Goal: Task Accomplishment & Management: Use online tool/utility

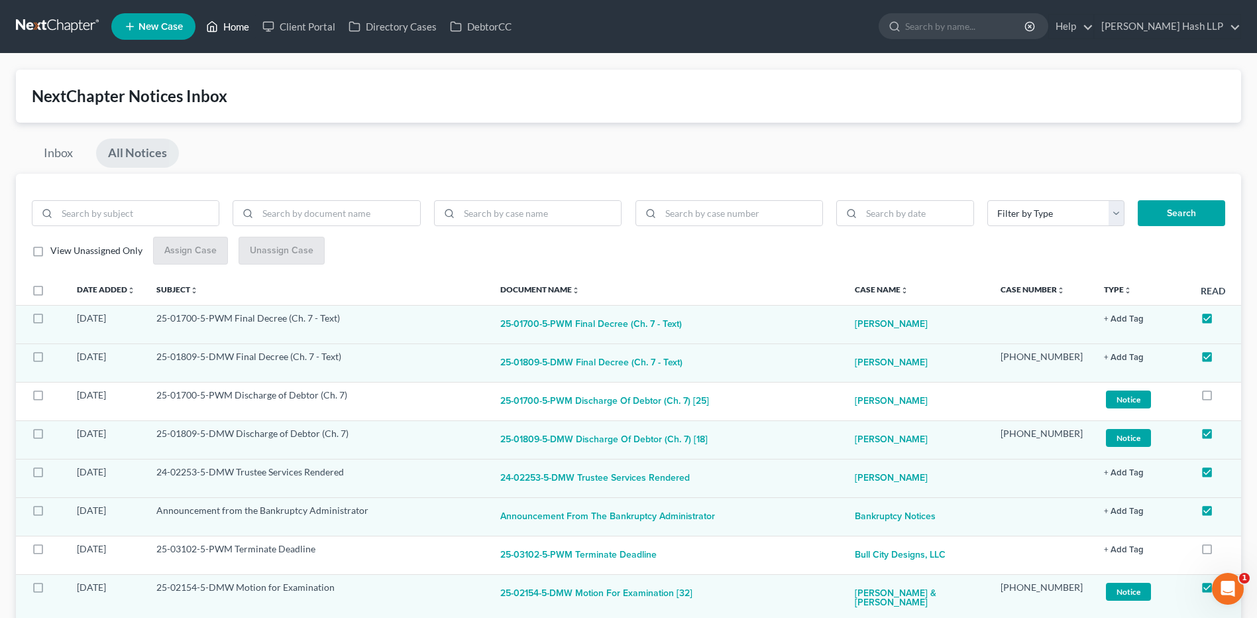
click at [241, 25] on link "Home" at bounding box center [228, 27] width 56 height 24
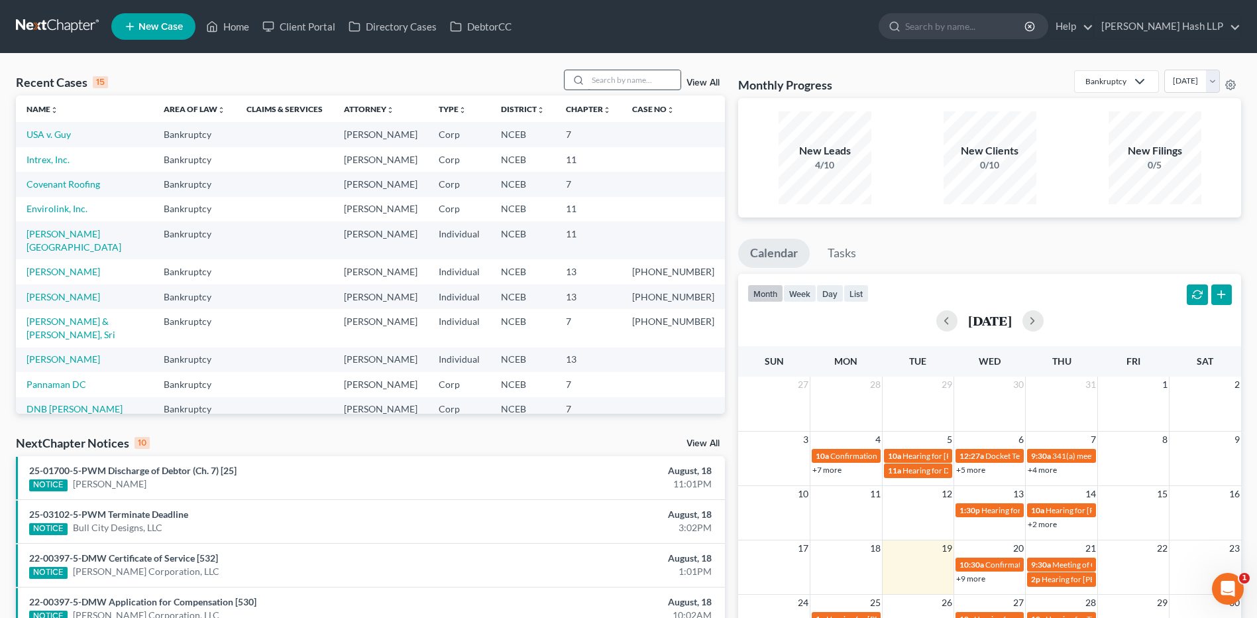
click at [616, 77] on input "search" at bounding box center [634, 79] width 93 height 19
click at [633, 78] on input "search" at bounding box center [634, 79] width 93 height 19
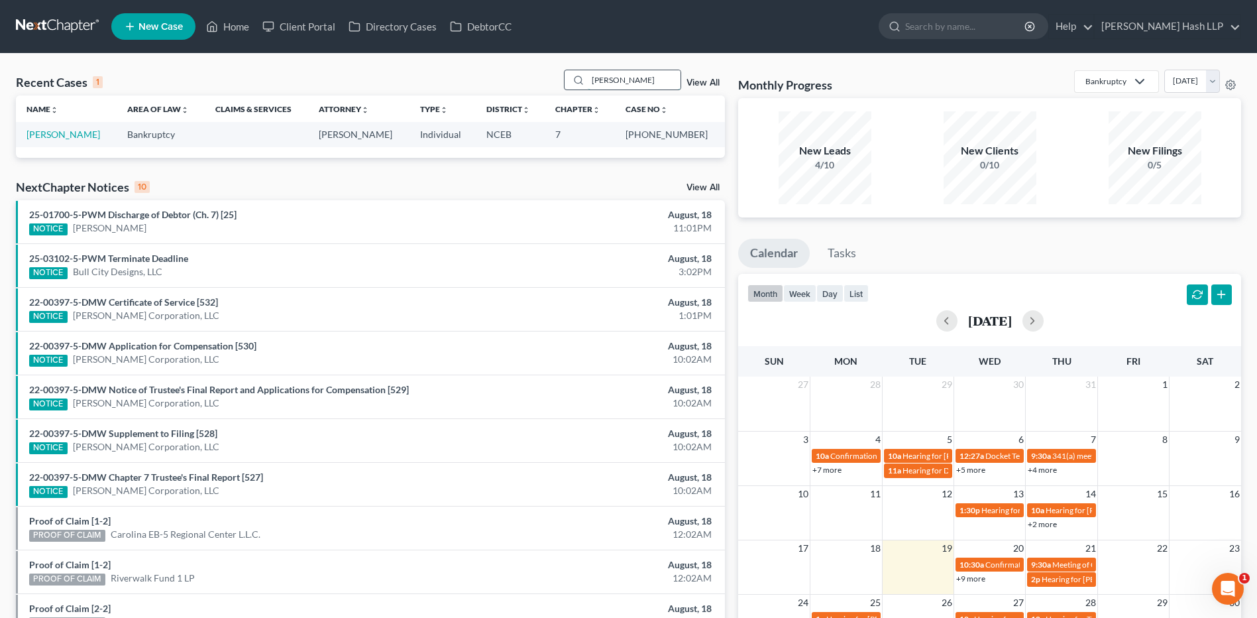
type input "[PERSON_NAME]"
click at [84, 135] on link "[PERSON_NAME]" at bounding box center [64, 134] width 74 height 11
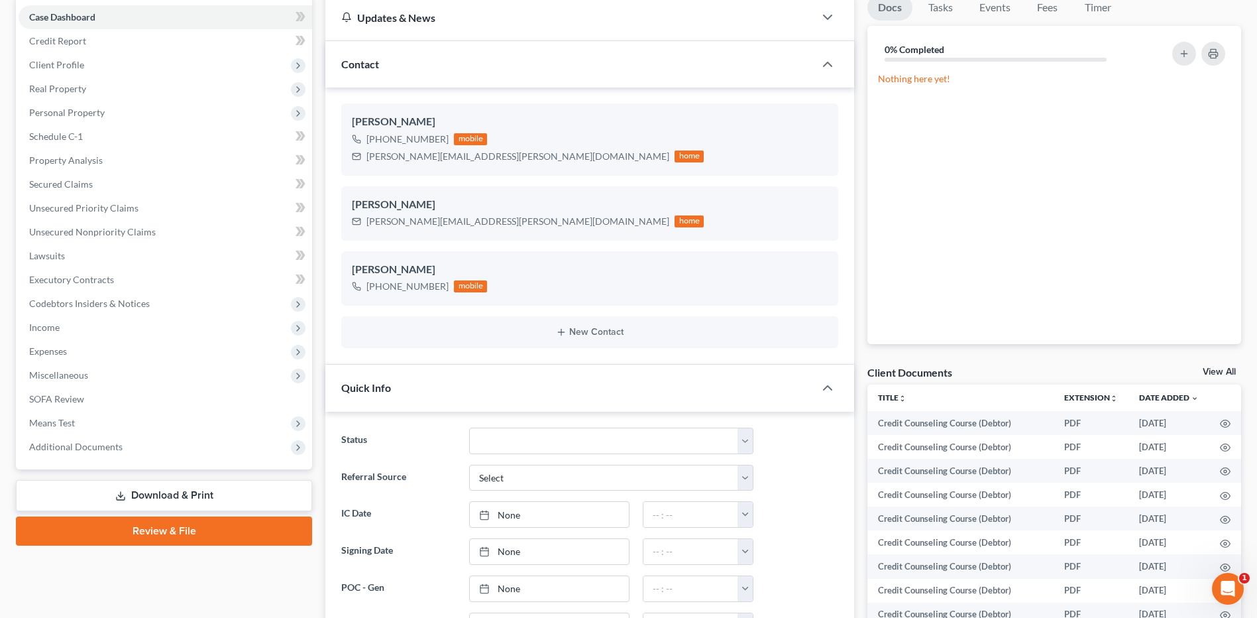
scroll to position [236, 0]
click at [105, 449] on span "Additional Documents" at bounding box center [75, 446] width 93 height 11
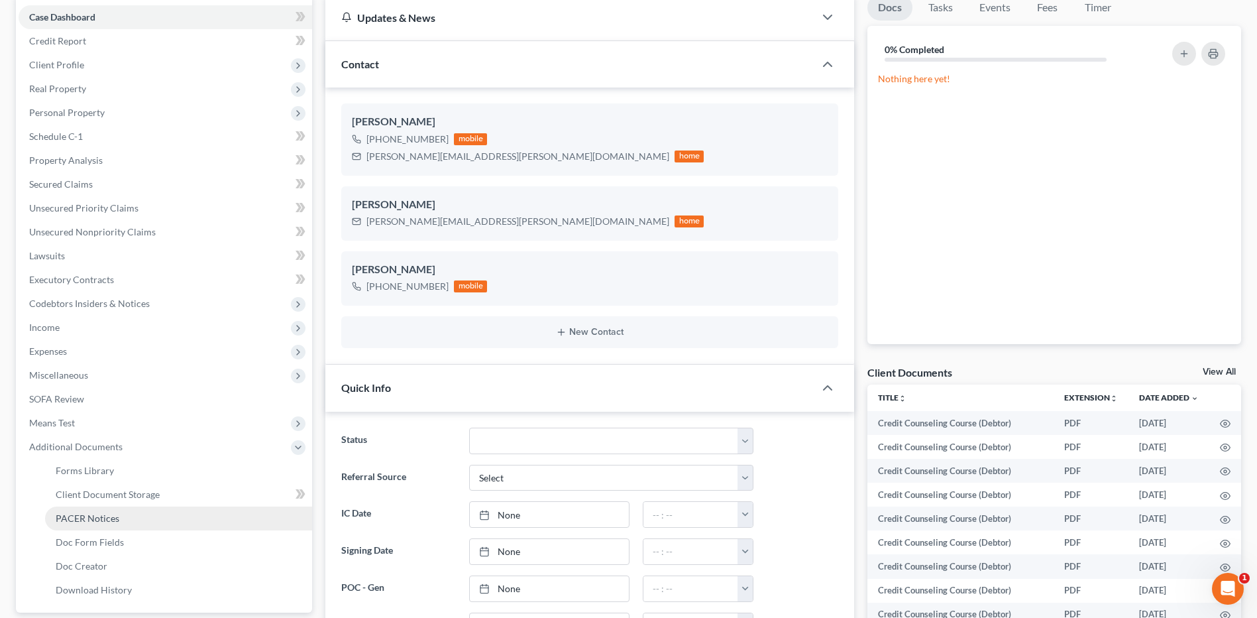
click at [100, 520] on span "PACER Notices" at bounding box center [88, 517] width 64 height 11
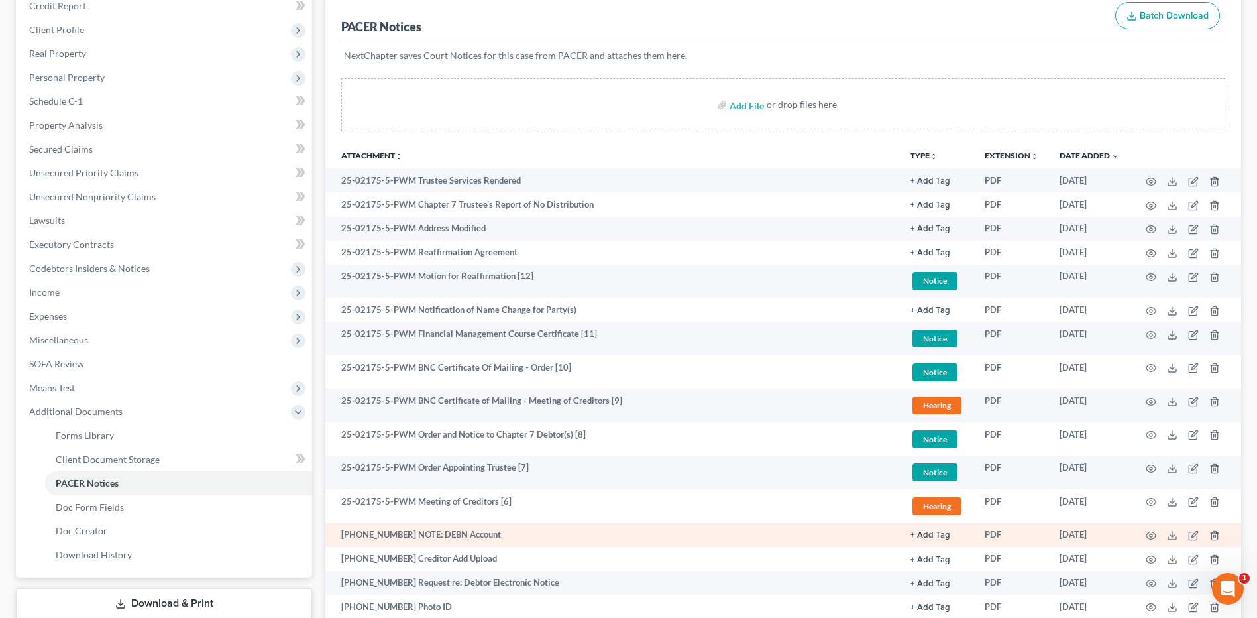
scroll to position [199, 0]
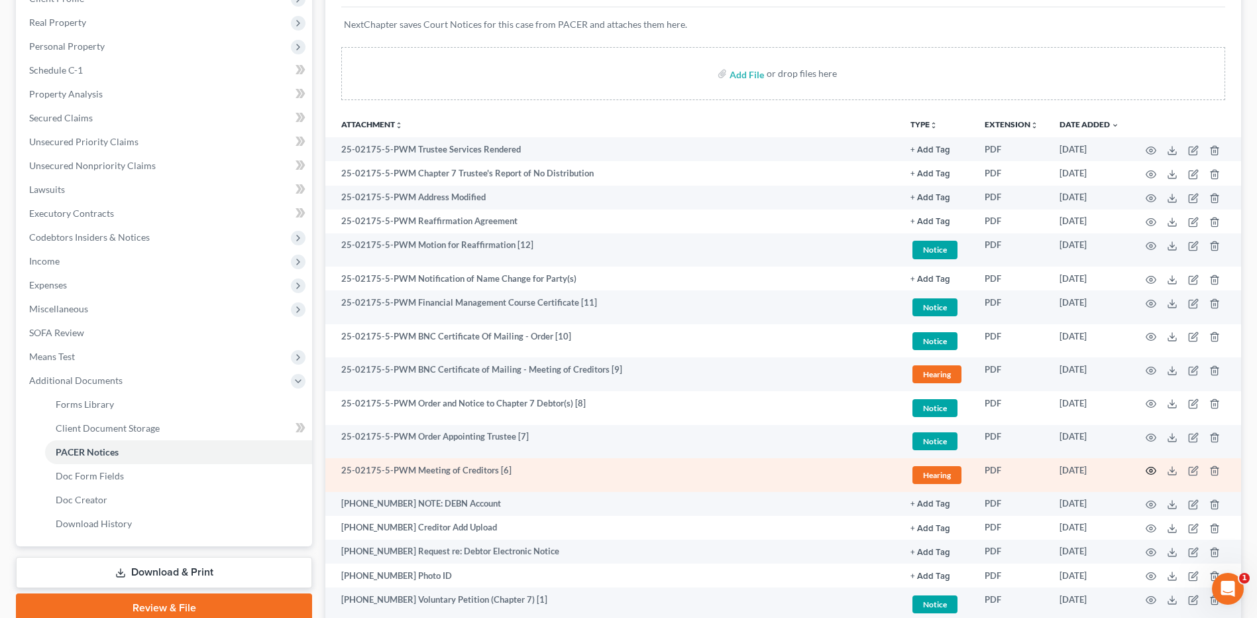
click at [1152, 471] on icon "button" at bounding box center [1151, 470] width 11 height 11
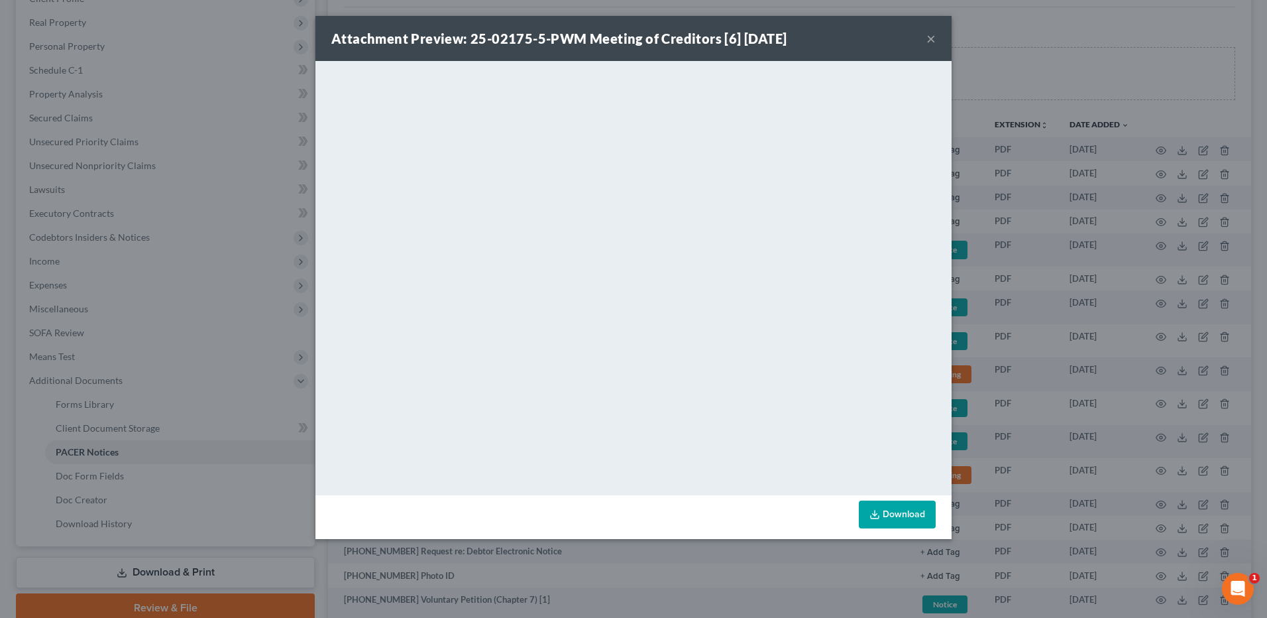
click at [931, 37] on button "×" at bounding box center [931, 38] width 9 height 16
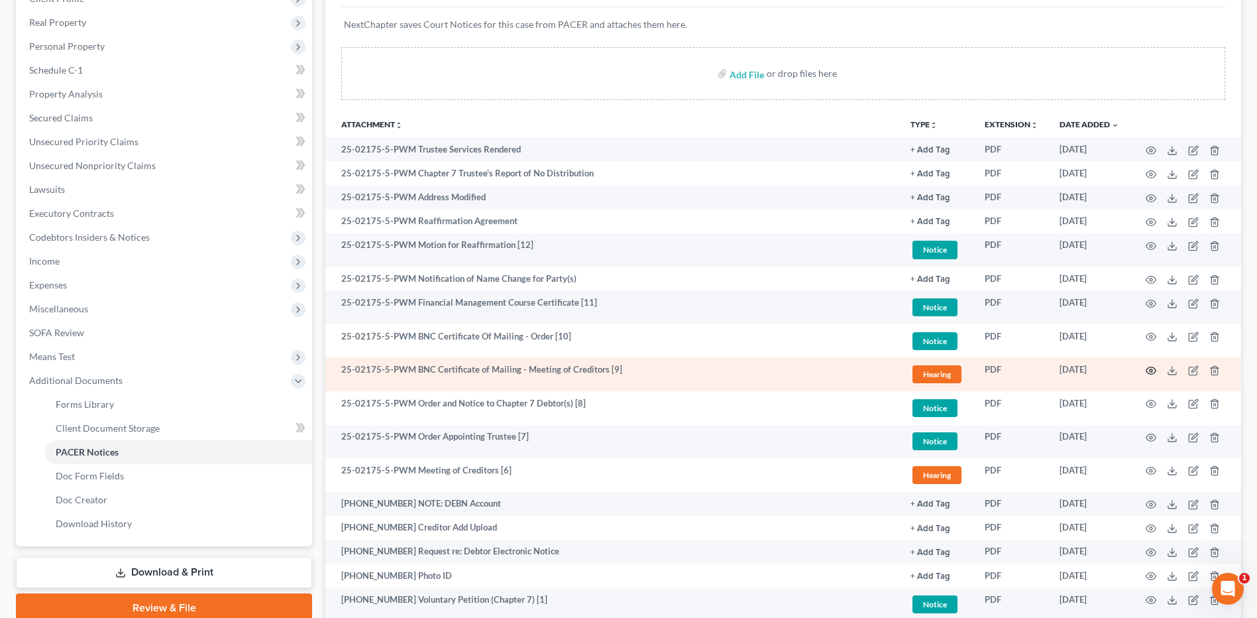
click at [1155, 367] on icon "button" at bounding box center [1151, 370] width 11 height 11
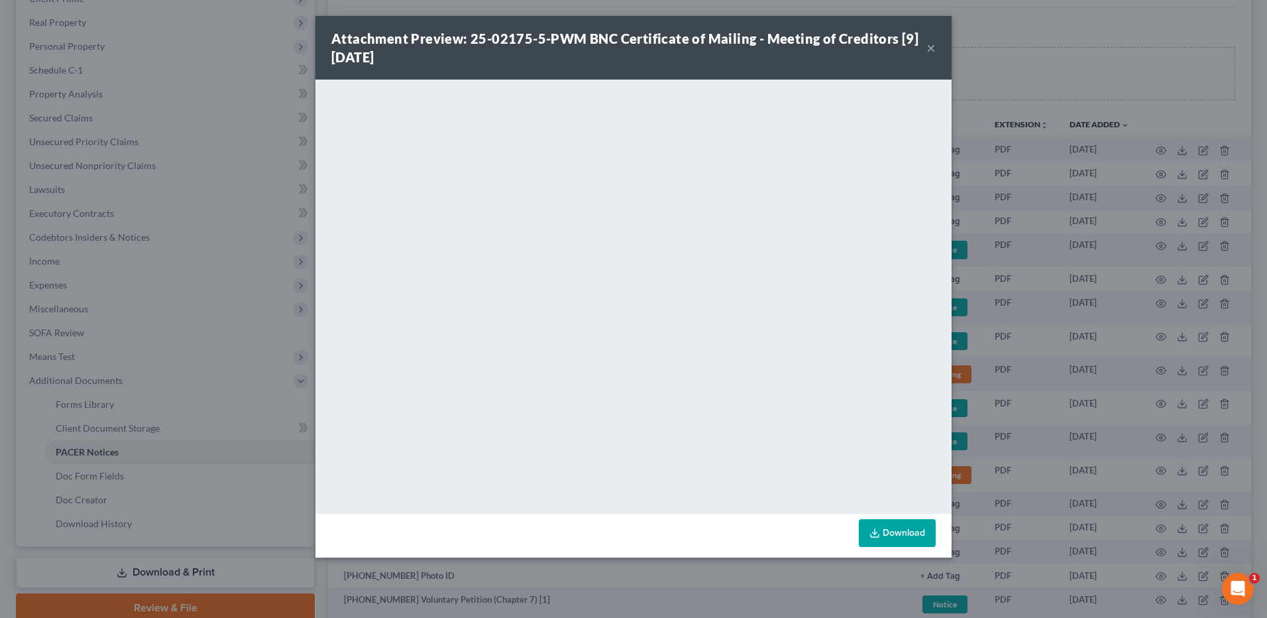
click at [930, 52] on button "×" at bounding box center [931, 48] width 9 height 16
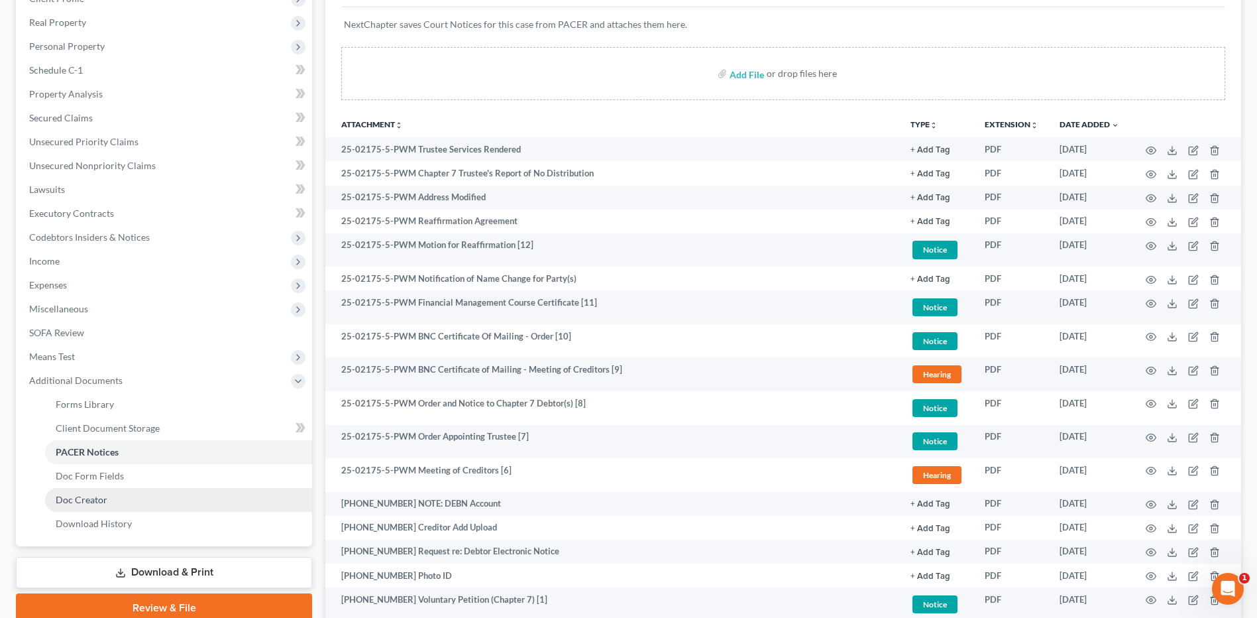
click at [105, 500] on span "Doc Creator" at bounding box center [82, 499] width 52 height 11
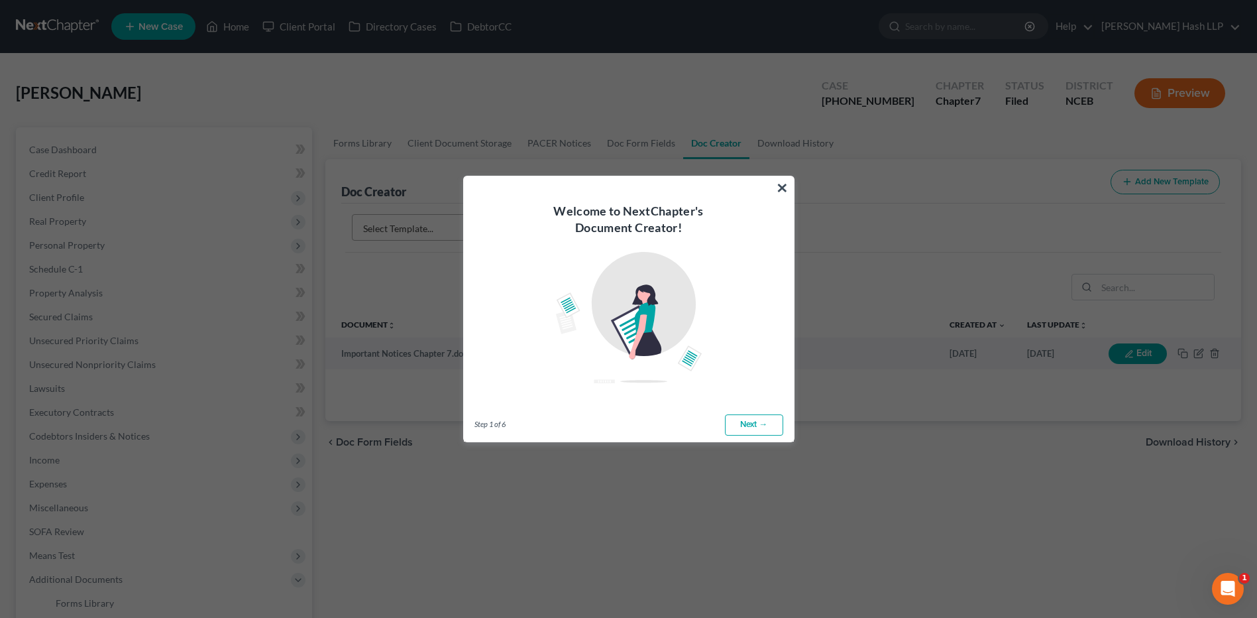
click at [750, 425] on link "Next →" at bounding box center [754, 424] width 58 height 21
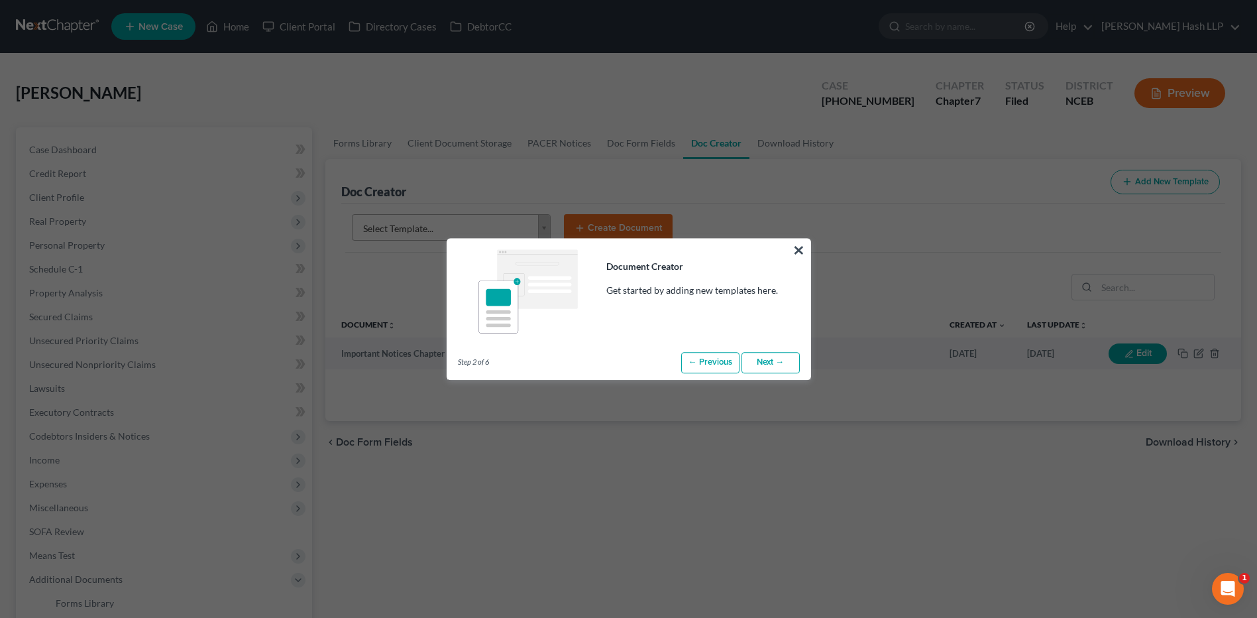
click at [776, 364] on link "Next →" at bounding box center [771, 362] width 58 height 21
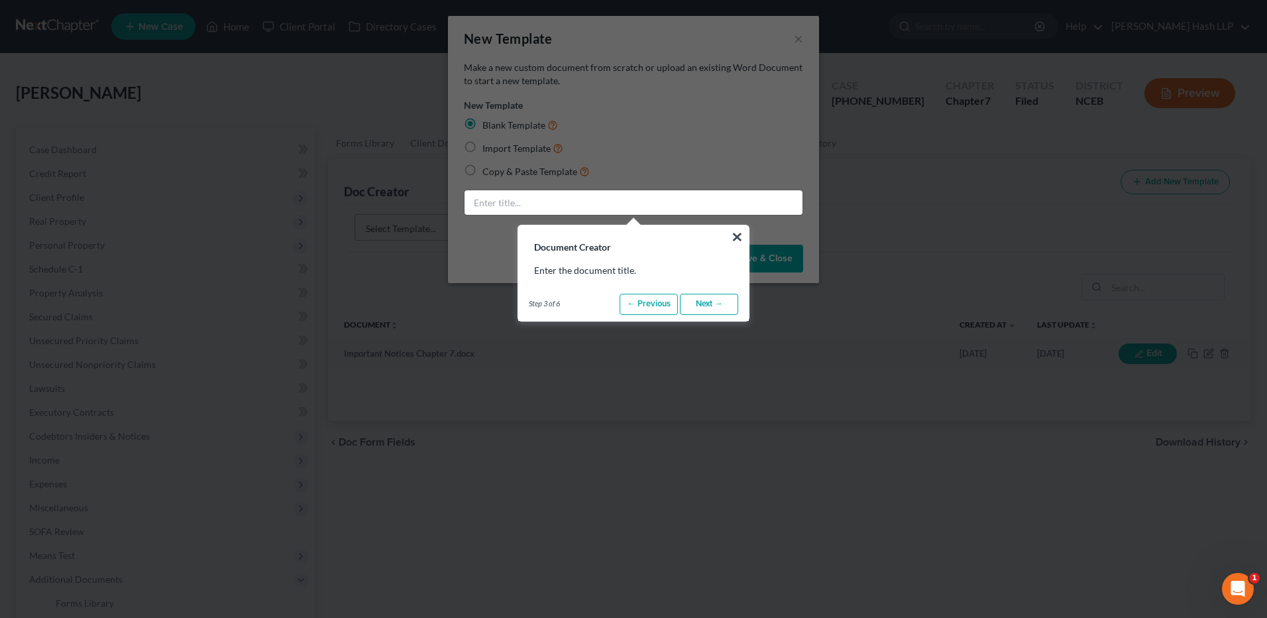
click at [701, 305] on link "Next →" at bounding box center [709, 304] width 58 height 21
radio input "false"
radio input "true"
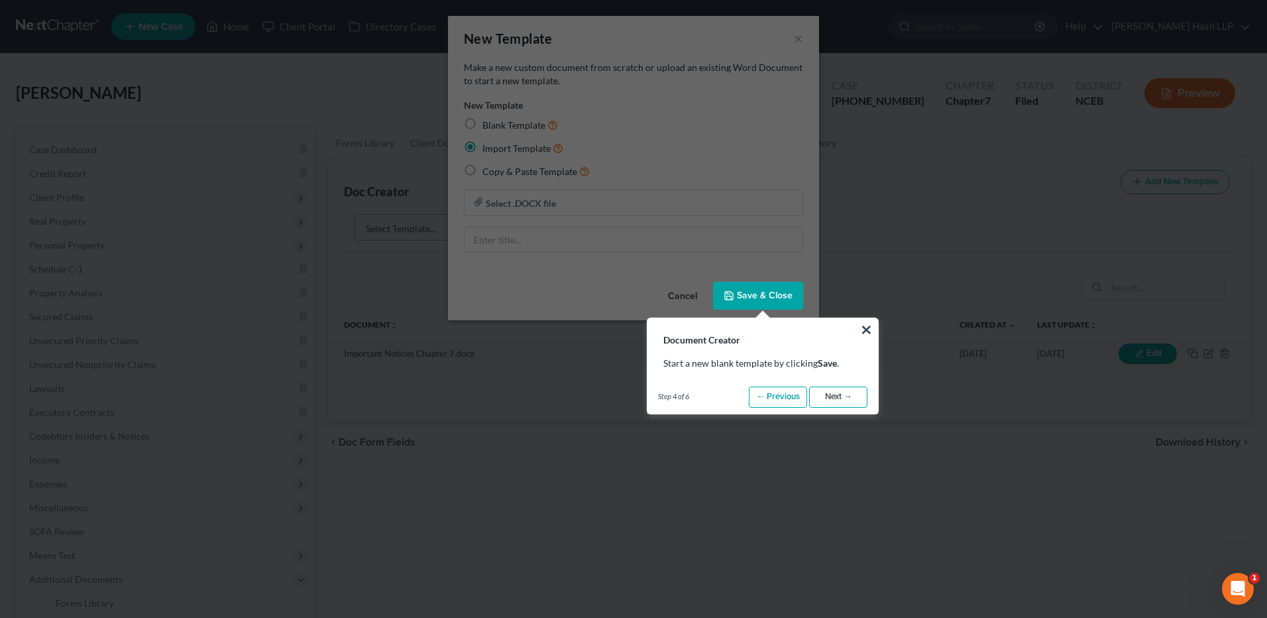
click at [827, 393] on link "Next →" at bounding box center [838, 396] width 58 height 21
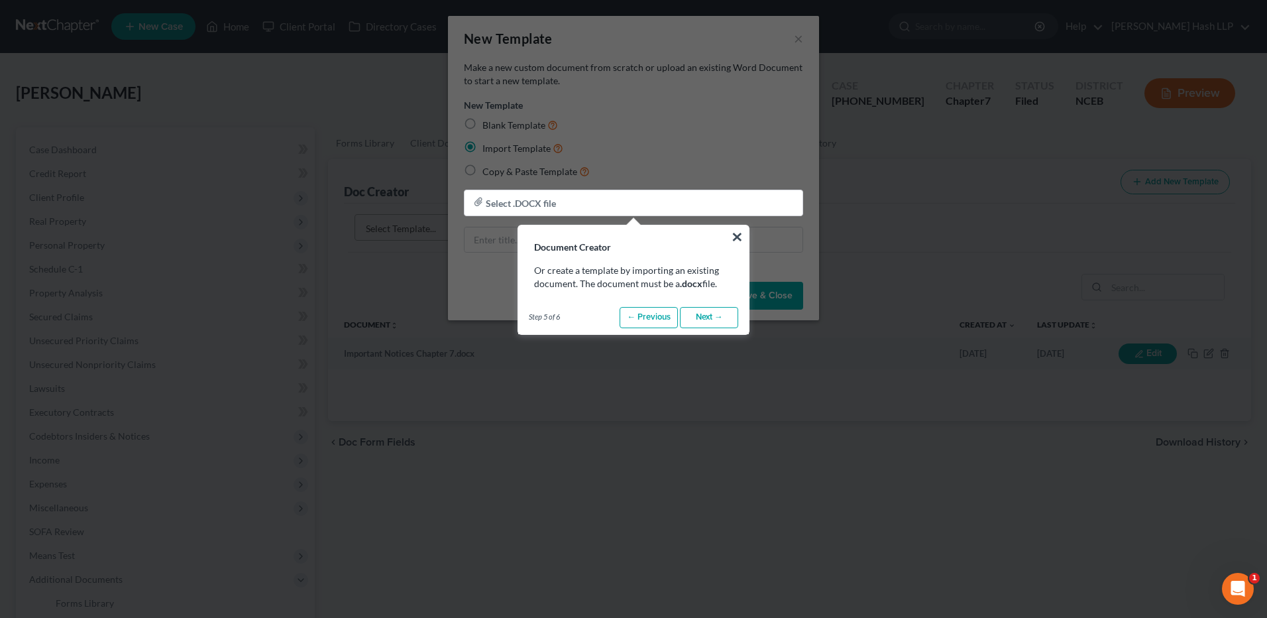
click at [705, 323] on link "Next →" at bounding box center [709, 317] width 58 height 21
radio input "true"
type input "Sample Template"
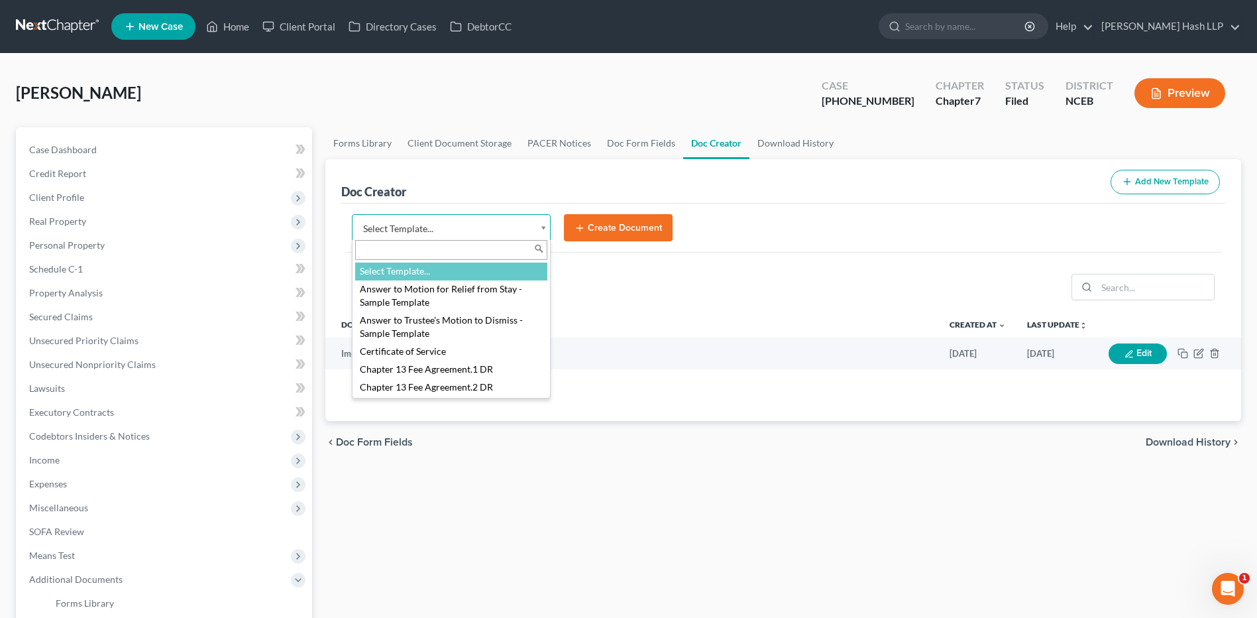
click at [547, 232] on body "Home New Case Client Portal Directory Cases DebtorCC [PERSON_NAME] Hash LLP [EM…" at bounding box center [628, 436] width 1257 height 872
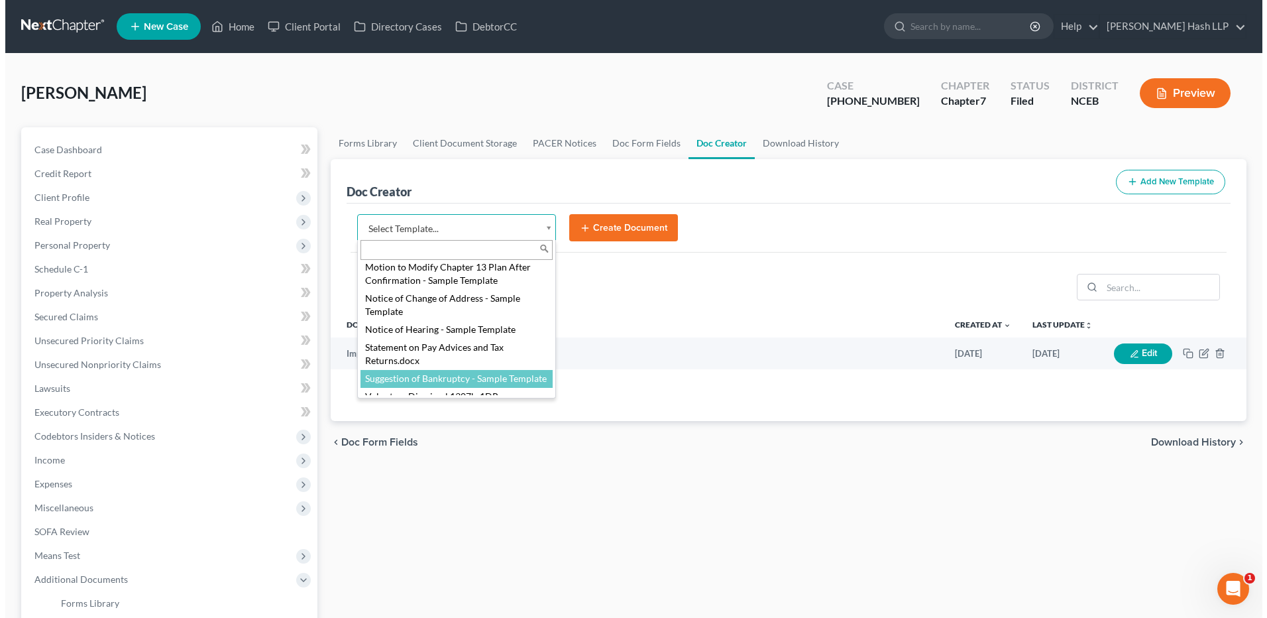
scroll to position [465, 0]
select select "40459"
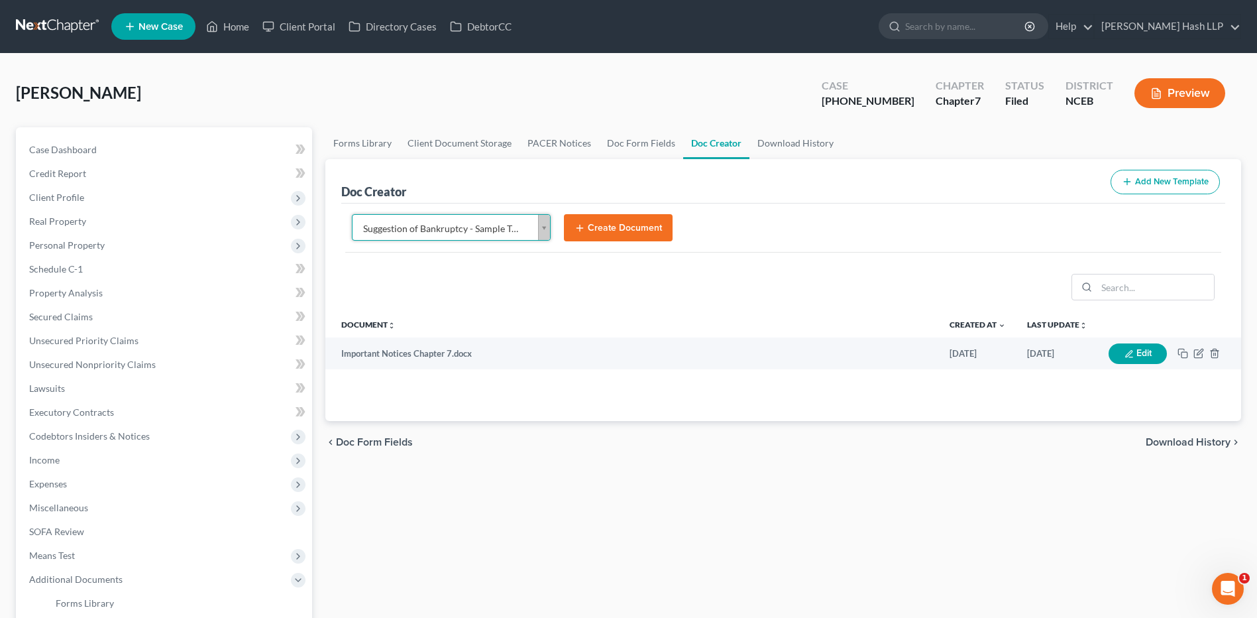
click at [622, 233] on button "Create Document" at bounding box center [618, 228] width 109 height 28
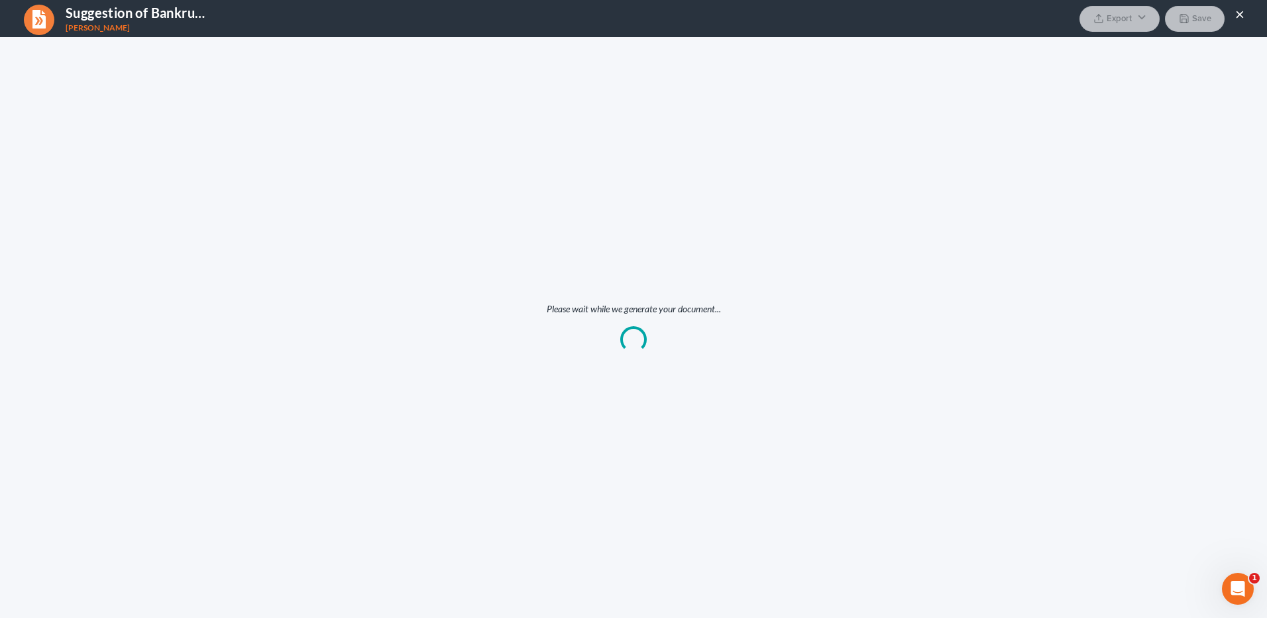
scroll to position [0, 0]
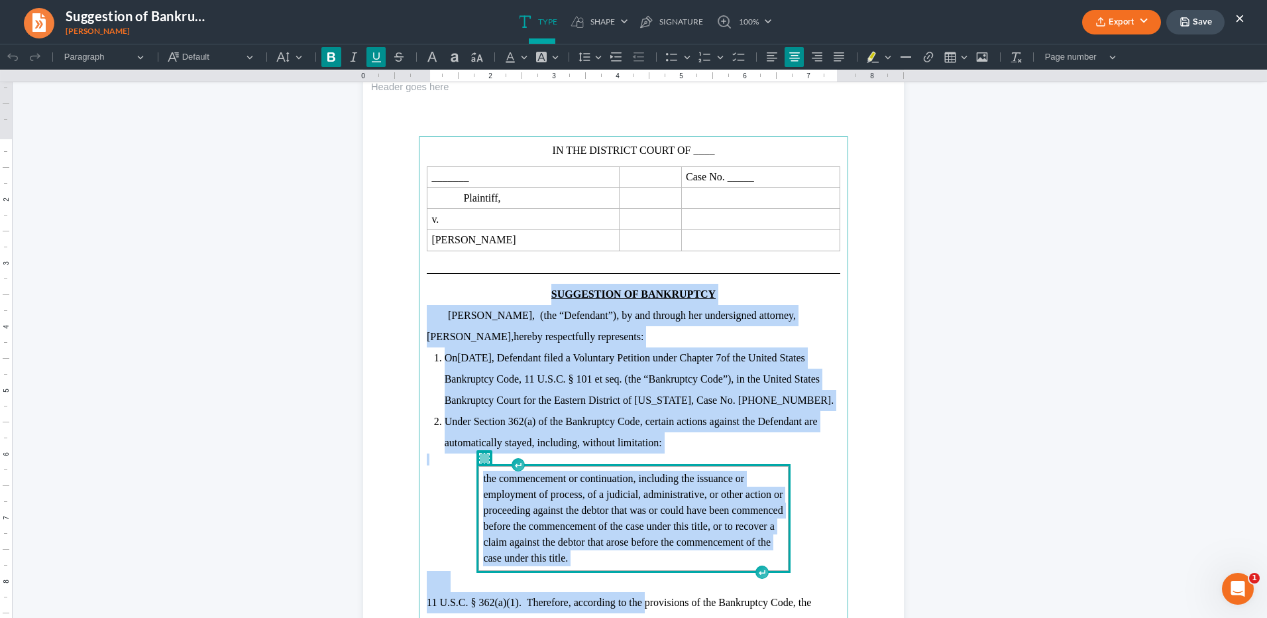
drag, startPoint x: 546, startPoint y: 333, endPoint x: 641, endPoint y: 608, distance: 291.2
click at [641, 608] on main "IN THE DISTRICT COURT OF ____ _______ Case No. _____ Plaintiff, v. [PERSON_NAME…" at bounding box center [634, 422] width 430 height 573
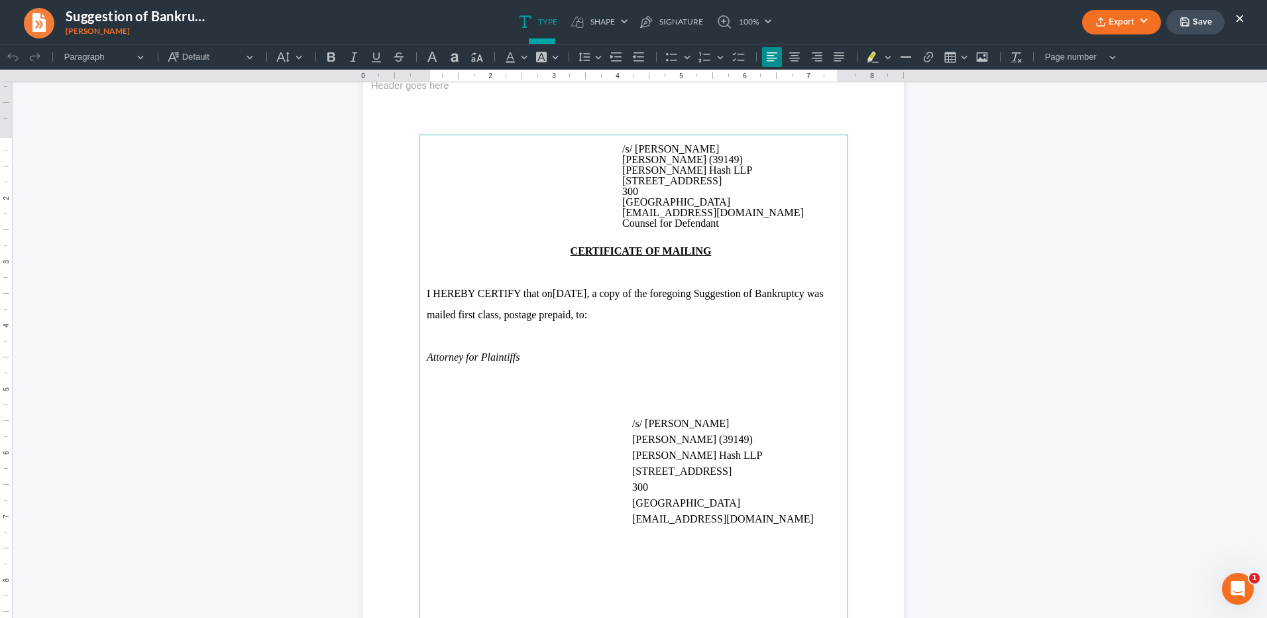
scroll to position [787, 0]
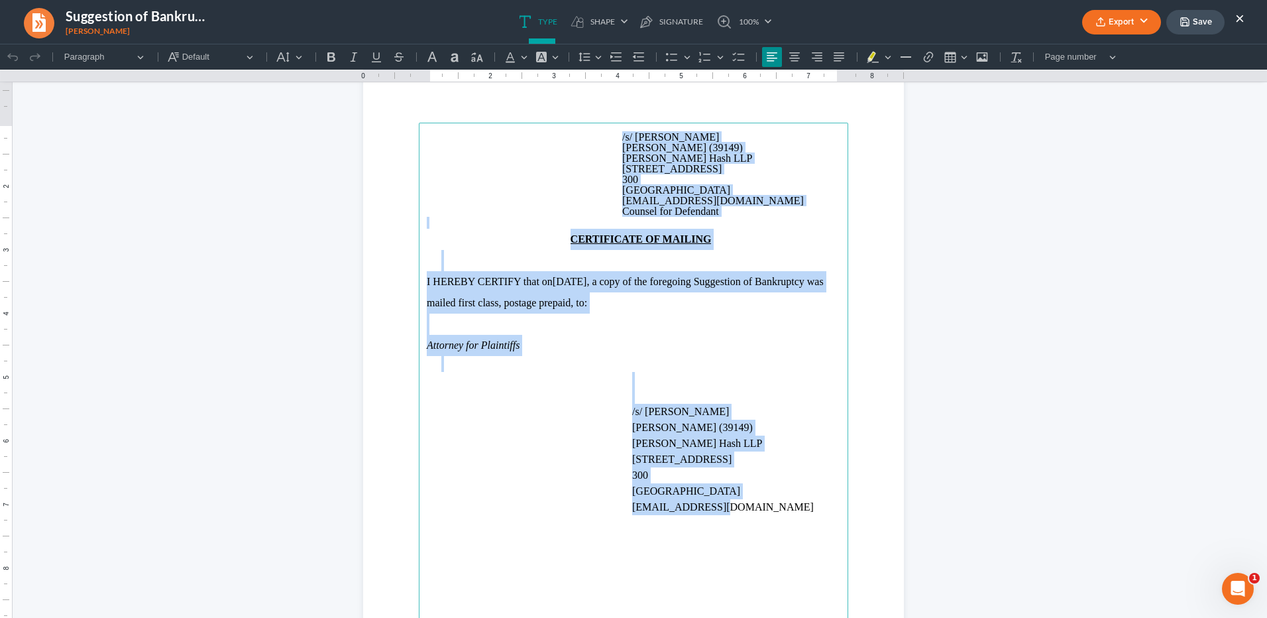
click at [744, 514] on p "/s/ [PERSON_NAME] [PERSON_NAME] (39149) [PERSON_NAME] Hash LLP [STREET_ADDRESS]…" at bounding box center [736, 443] width 208 height 143
copy main "/s/ [PERSON_NAME] [PERSON_NAME] (39149) [PERSON_NAME] Hash LLP [STREET_ADDRESS]…"
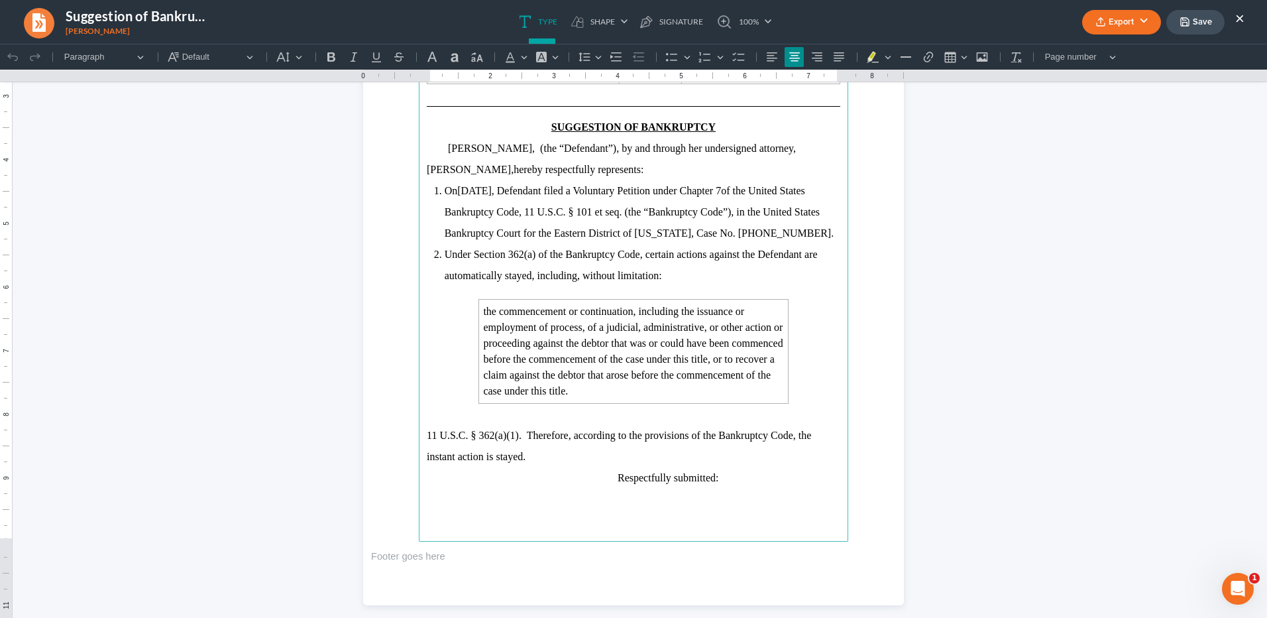
scroll to position [0, 0]
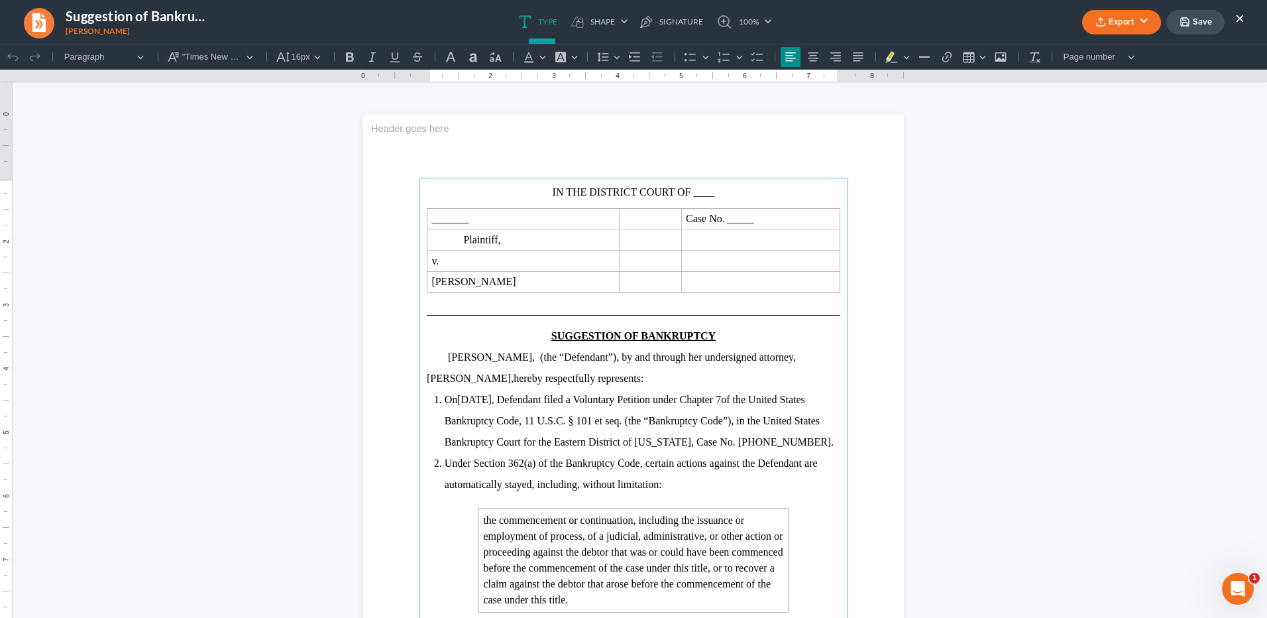
click at [751, 359] on span "the “Defendant”), by and through her undersigned attorney," at bounding box center [670, 356] width 253 height 11
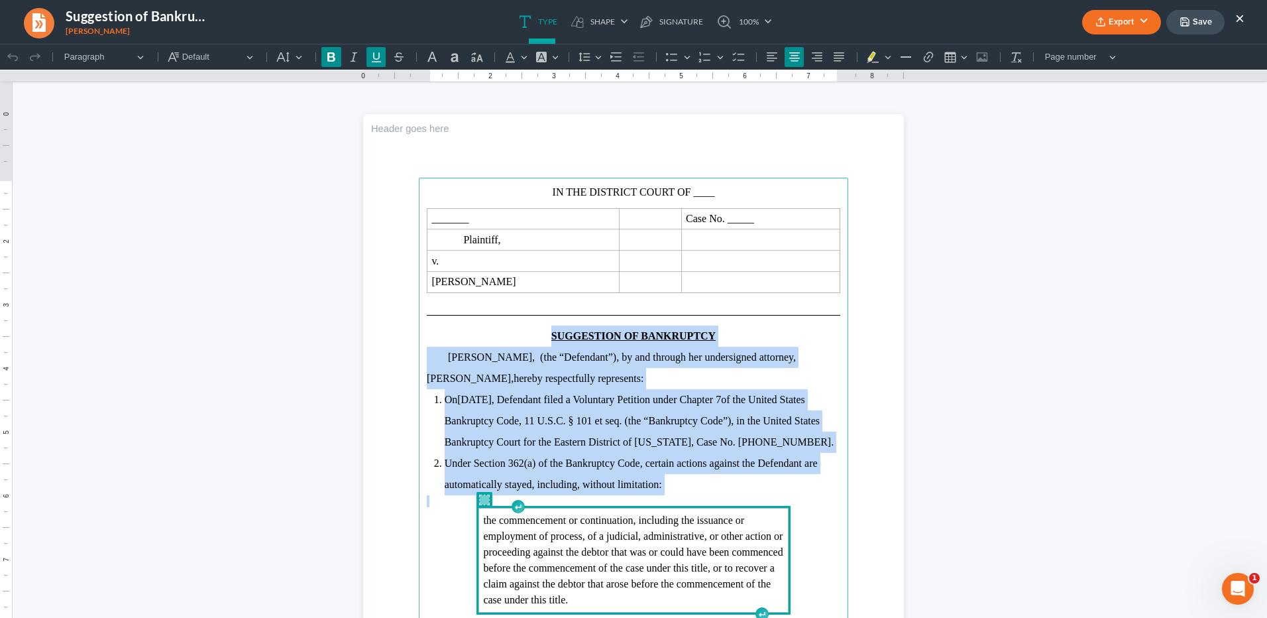
drag, startPoint x: 575, startPoint y: 365, endPoint x: 732, endPoint y: 569, distance: 257.5
click at [732, 569] on main "IN THE DISTRICT COURT OF ____ _______ Case No. _____ Plaintiff, v. [PERSON_NAME…" at bounding box center [634, 464] width 430 height 573
copy main "SUGGESTION OF BANKRUPTCY [PERSON_NAME], ( the “Defendant”), by and through her …"
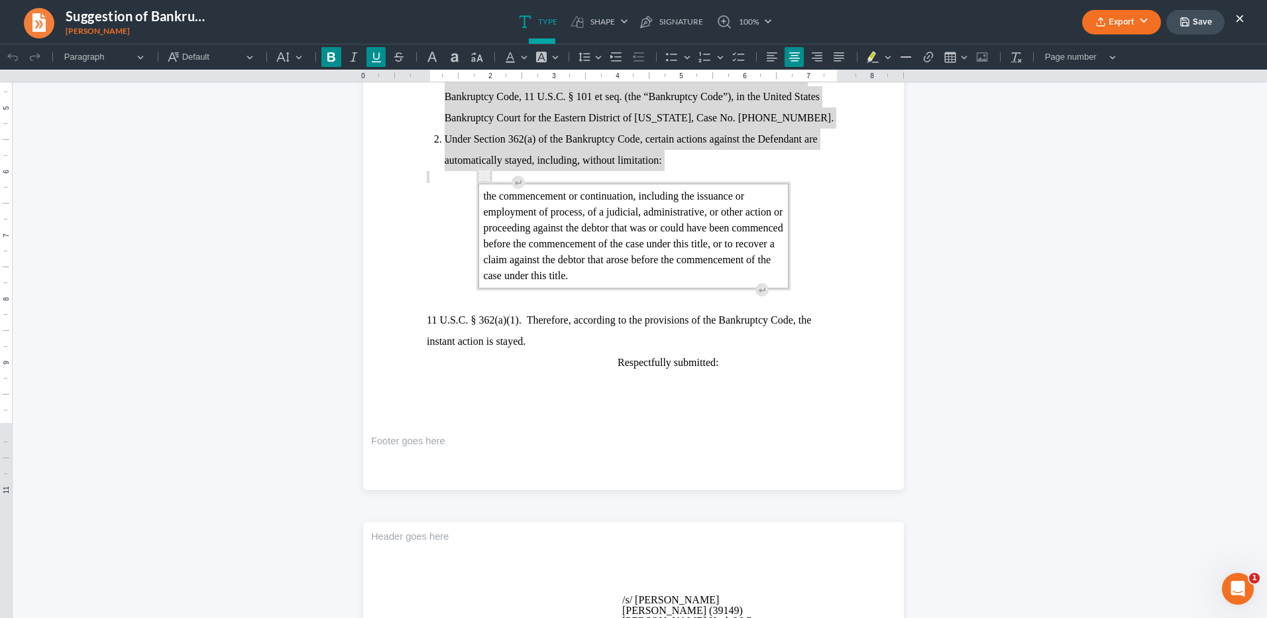
scroll to position [398, 0]
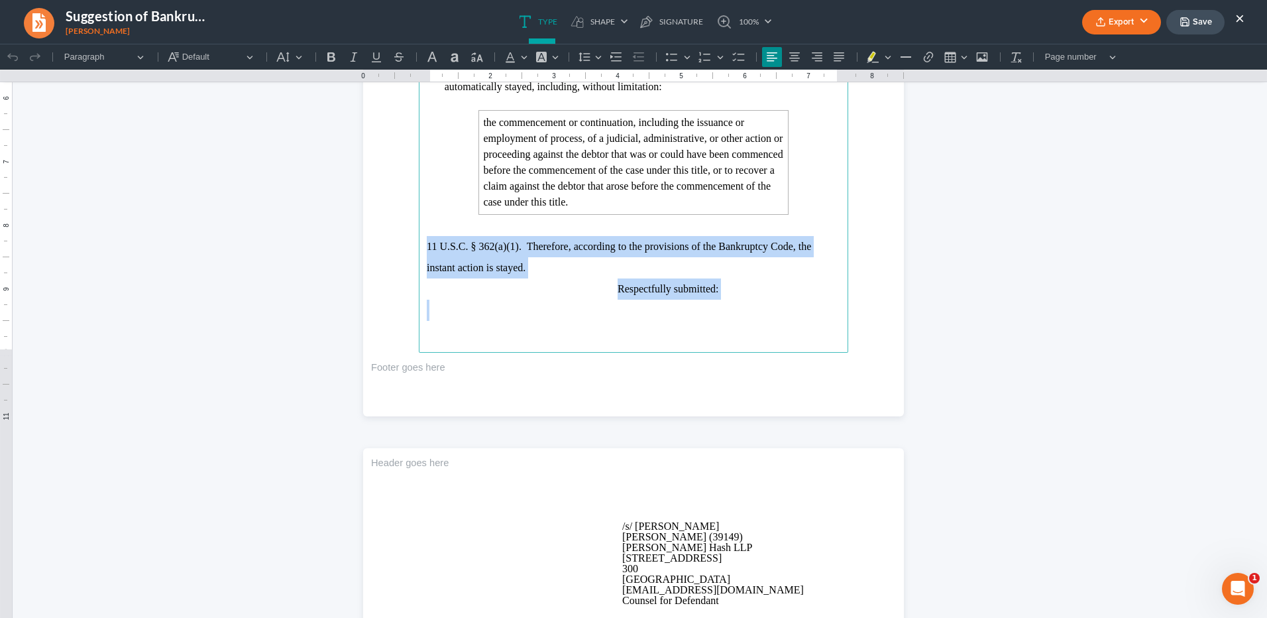
drag, startPoint x: 422, startPoint y: 245, endPoint x: 729, endPoint y: 302, distance: 312.0
click at [729, 302] on main "IN THE DISTRICT COURT OF ____ _______ Case No. _____ Plaintiff, v. [PERSON_NAME…" at bounding box center [634, 66] width 430 height 573
copy main "11 U.S.C. § 362(a)(1). Therefore, according to the provisions of the Bankruptcy…"
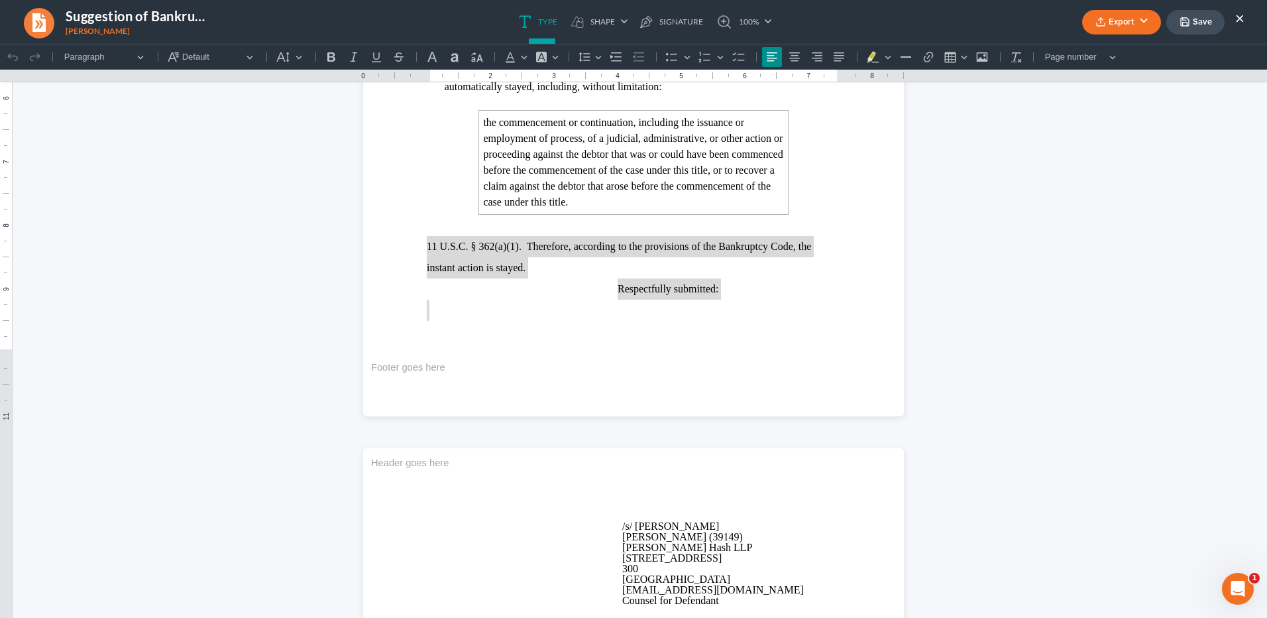
click at [908, 21] on ul "Type shapes Shape Line Check Arrow Circle Rectangle pen-tool Signature 100% Fit…" at bounding box center [646, 22] width 798 height 44
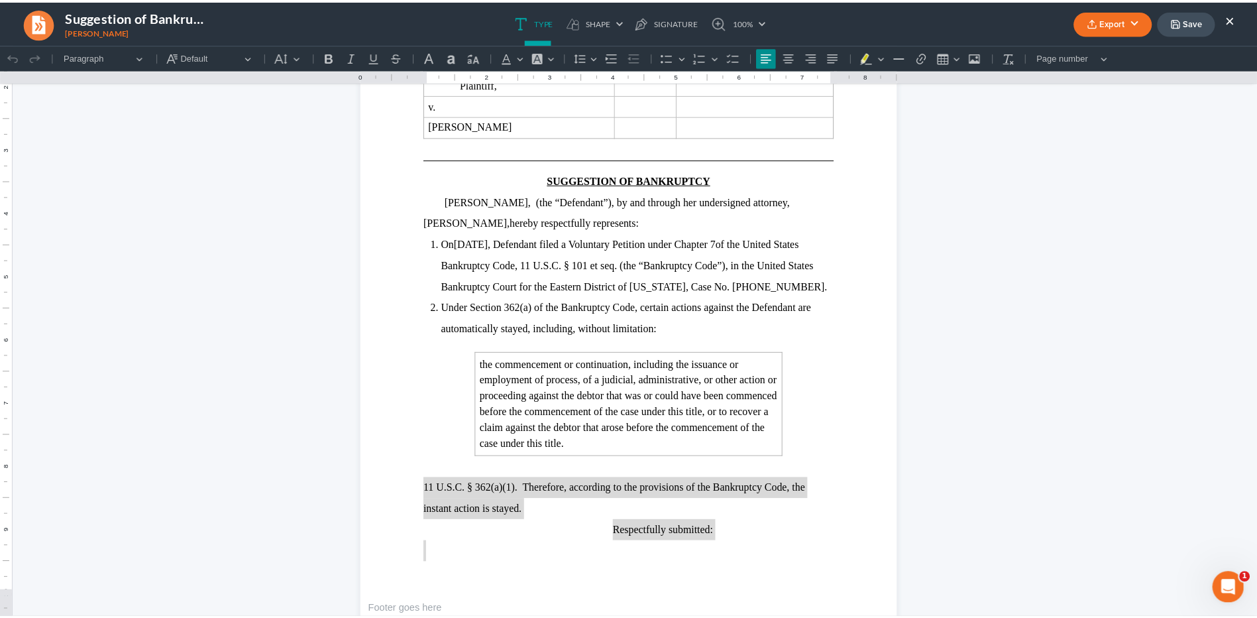
scroll to position [133, 0]
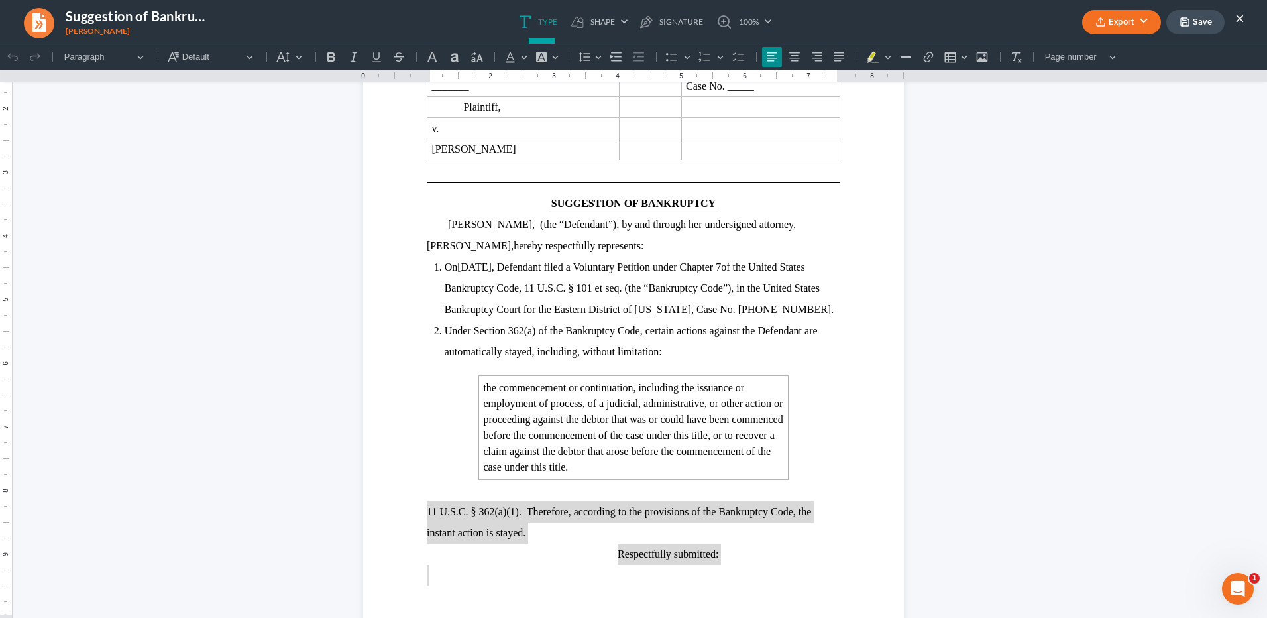
click at [1239, 20] on button "×" at bounding box center [1240, 18] width 9 height 16
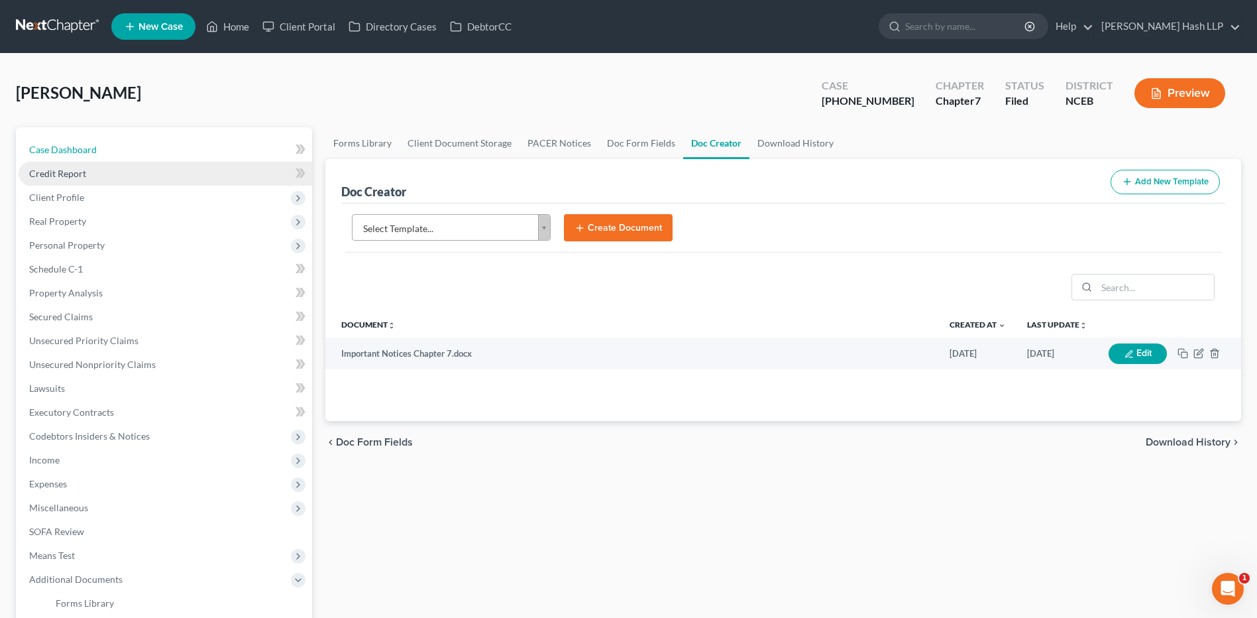
drag, startPoint x: 90, startPoint y: 145, endPoint x: 71, endPoint y: 164, distance: 27.2
click at [90, 145] on span "Case Dashboard" at bounding box center [63, 149] width 68 height 11
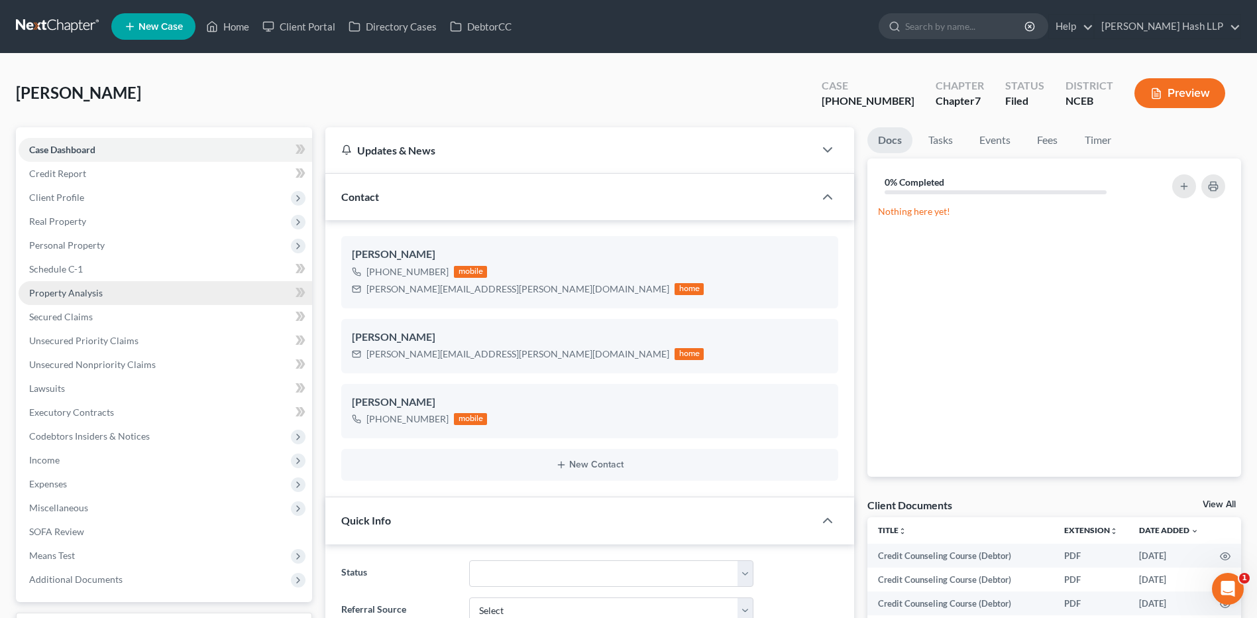
scroll to position [236, 0]
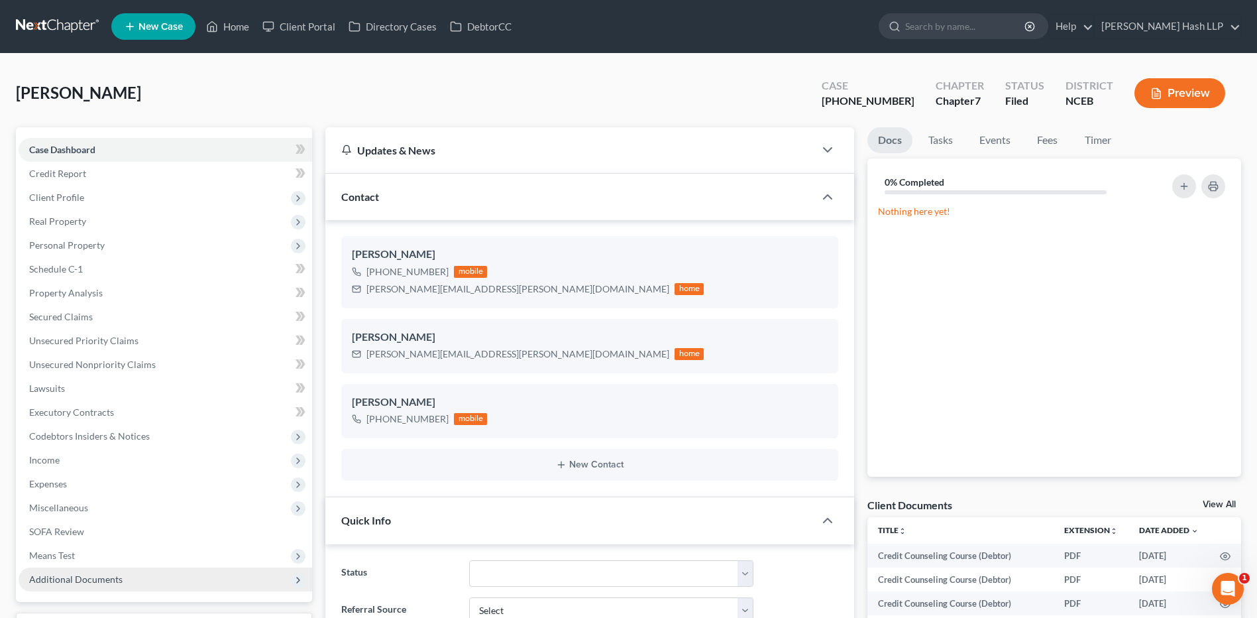
click at [78, 574] on span "Additional Documents" at bounding box center [75, 578] width 93 height 11
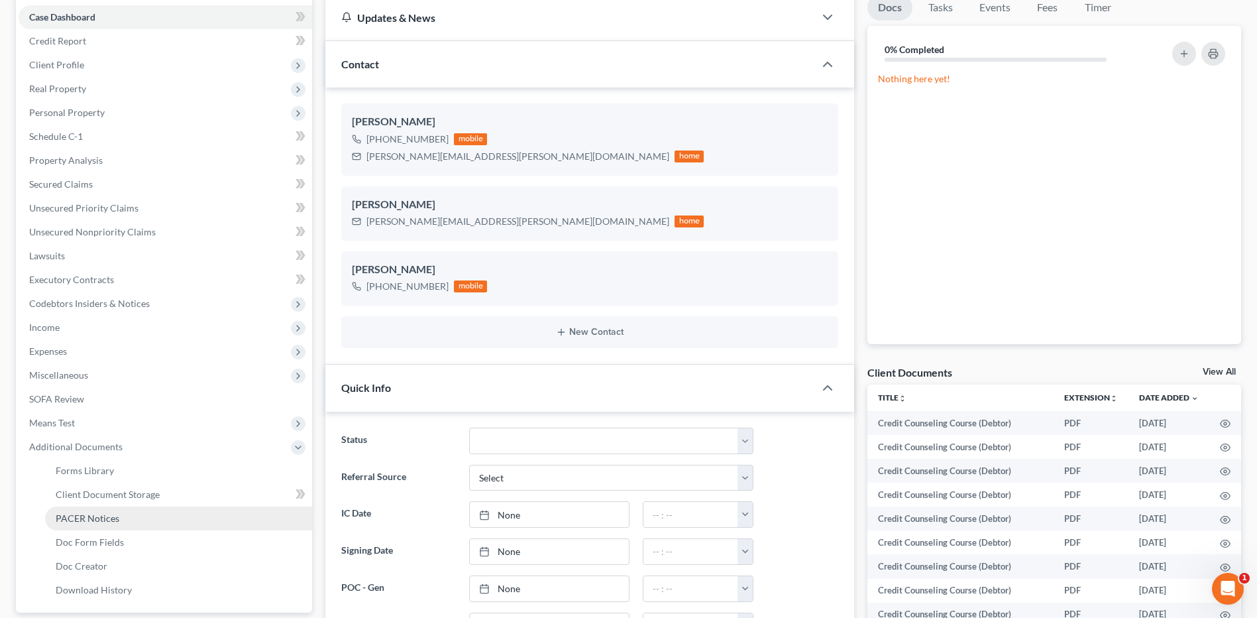
click at [112, 520] on span "PACER Notices" at bounding box center [88, 517] width 64 height 11
